Goal: Find specific page/section: Find specific page/section

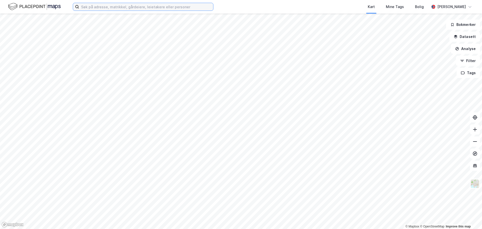
click at [105, 9] on input at bounding box center [146, 7] width 134 height 8
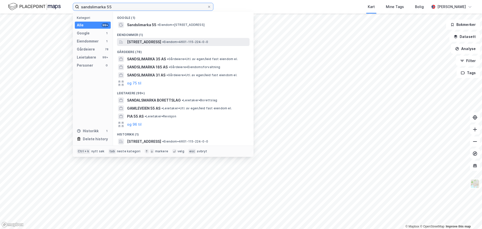
type input "sandslimarka 55"
click at [153, 41] on span "[STREET_ADDRESS]" at bounding box center [144, 42] width 34 height 6
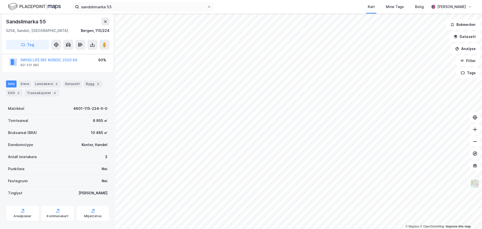
scroll to position [45, 0]
